Goal: Task Accomplishment & Management: Manage account settings

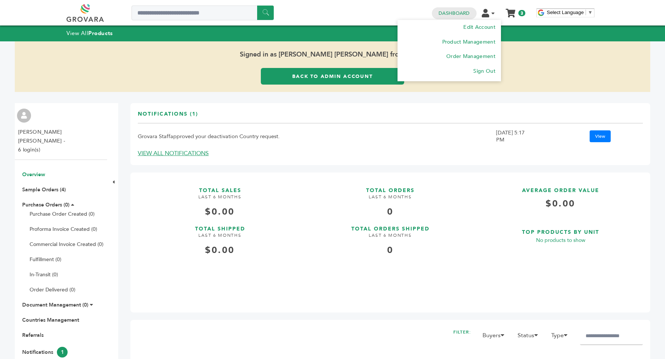
click at [486, 15] on icon at bounding box center [485, 13] width 7 height 8
click at [484, 25] on link "Edit Account" at bounding box center [479, 27] width 33 height 7
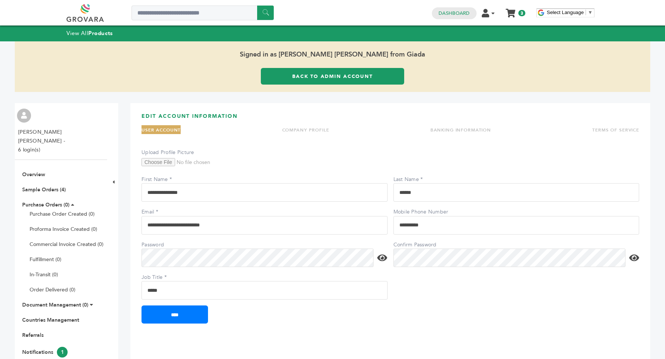
click at [321, 133] on li "COMPANY PROFILE" at bounding box center [305, 129] width 47 height 9
click at [317, 129] on link "COMPANY PROFILE" at bounding box center [305, 130] width 47 height 6
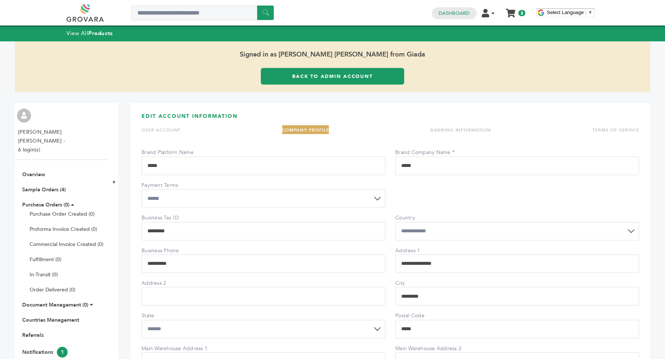
click at [165, 122] on h3 "EDIT ACCOUNT INFORMATION" at bounding box center [391, 119] width 498 height 13
click at [164, 130] on link "USER ACCOUNT" at bounding box center [161, 130] width 39 height 6
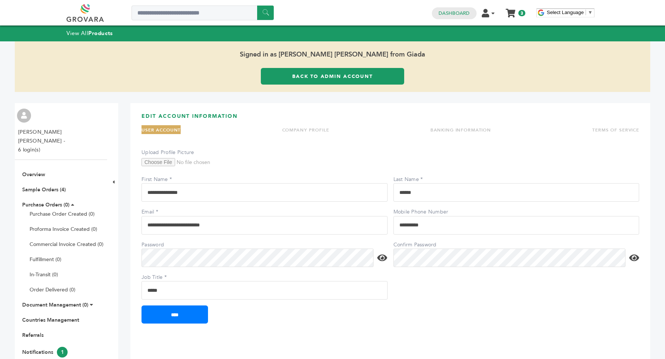
click at [158, 193] on input "**********" at bounding box center [265, 192] width 246 height 18
click at [351, 78] on link "Back to Admin Account" at bounding box center [332, 76] width 143 height 17
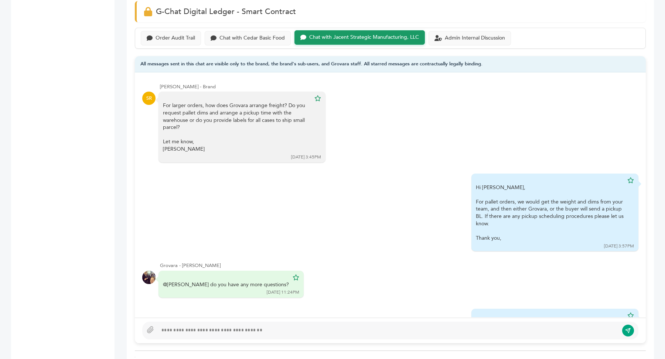
scroll to position [1392, 0]
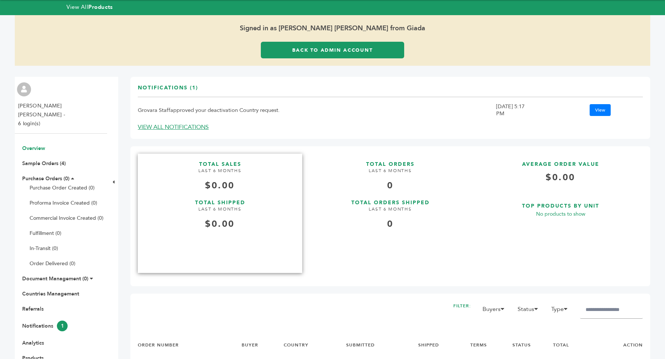
scroll to position [33, 0]
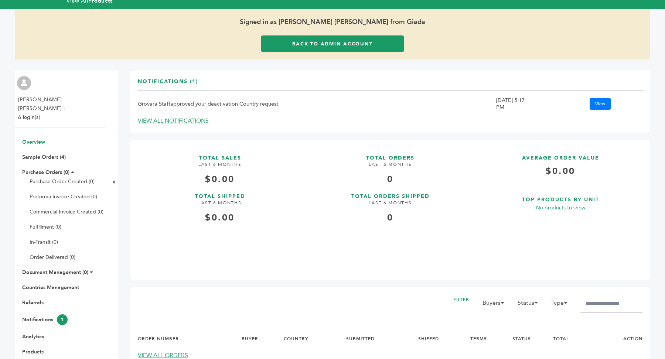
click at [368, 48] on link "Back to Admin Account" at bounding box center [332, 43] width 143 height 17
